Goal: Task Accomplishment & Management: Manage account settings

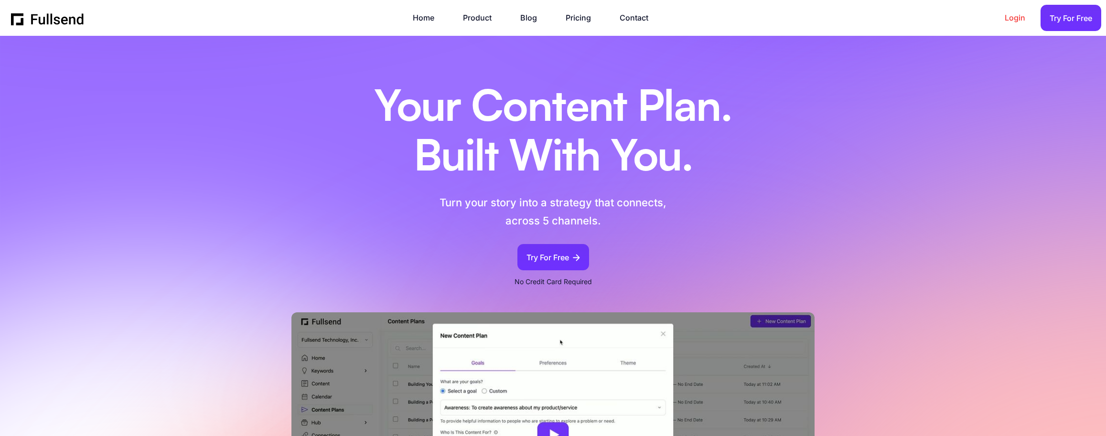
click at [1012, 21] on link "Login" at bounding box center [1019, 17] width 30 height 13
